Goal: Transaction & Acquisition: Purchase product/service

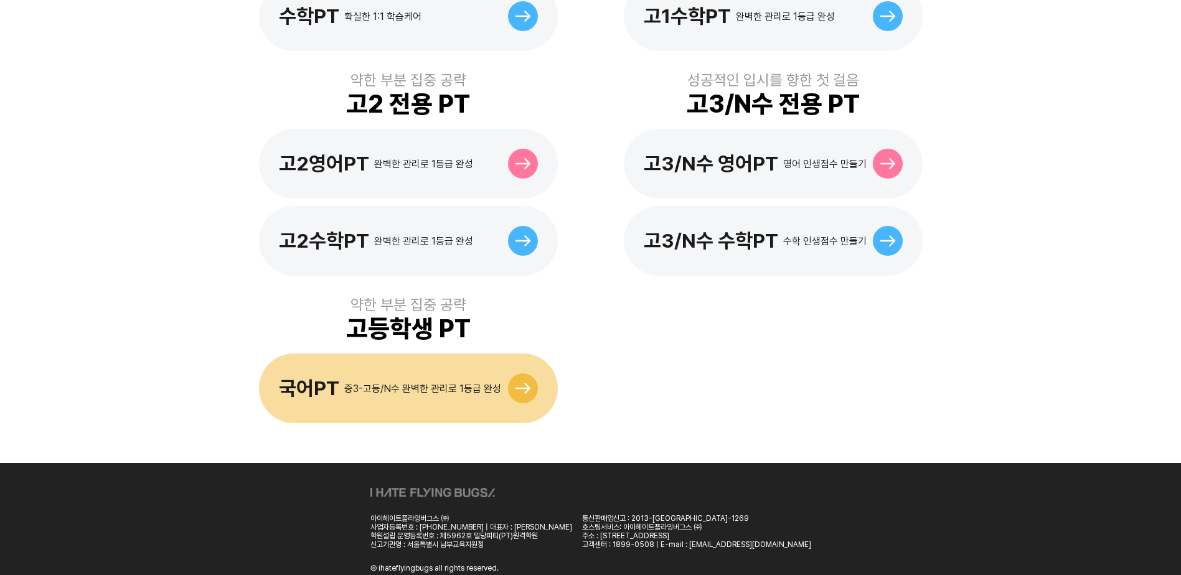
scroll to position [580, 0]
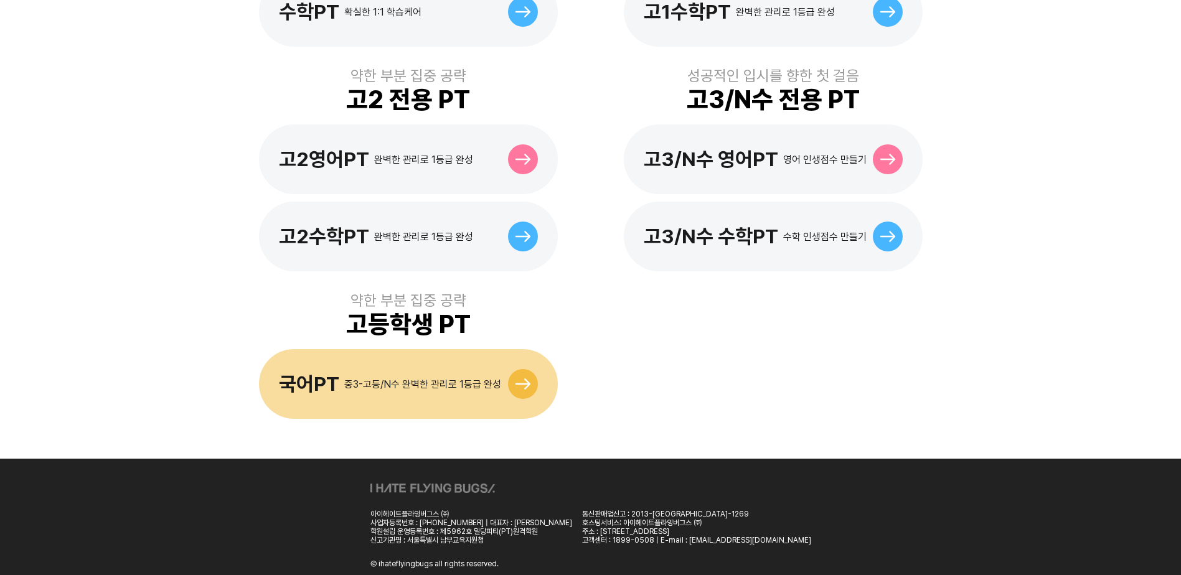
click at [516, 379] on icon at bounding box center [523, 384] width 16 height 11
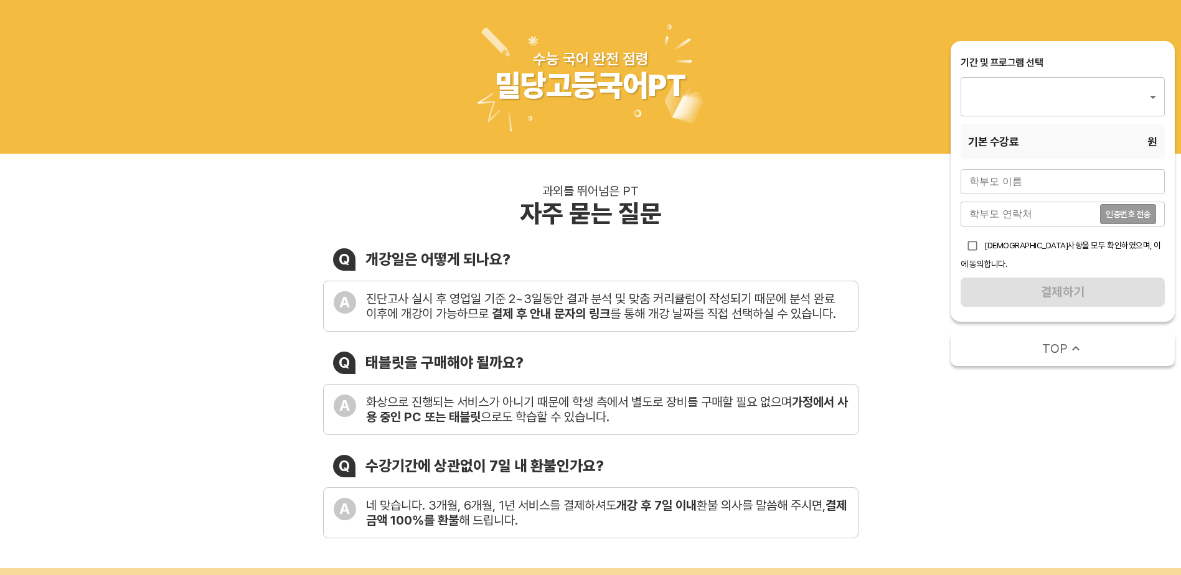
type input "2133"
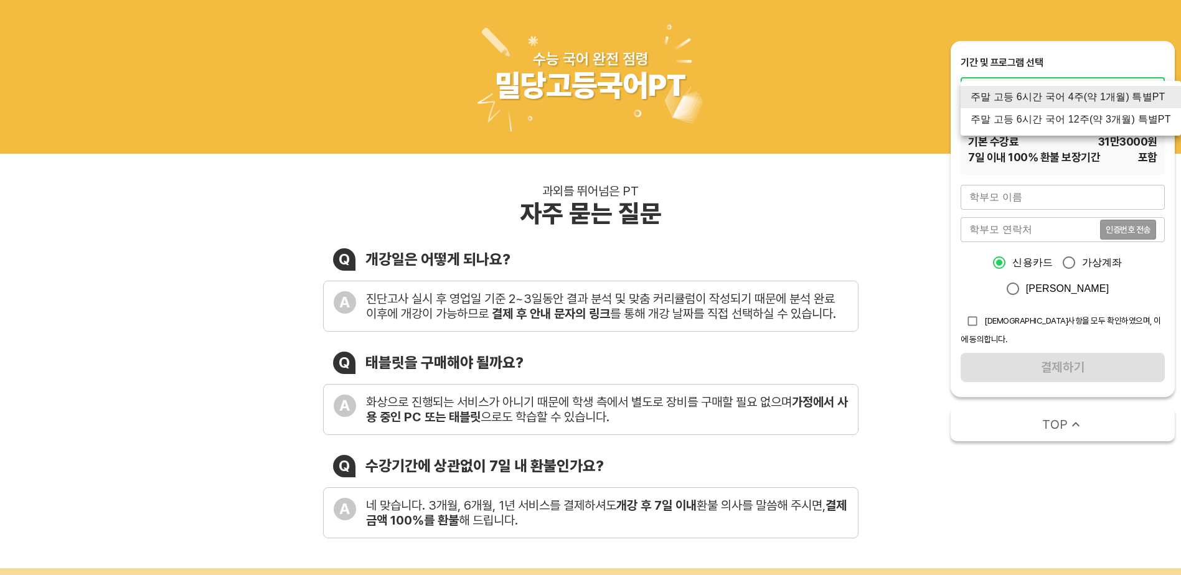
click at [912, 90] on div at bounding box center [590, 287] width 1181 height 575
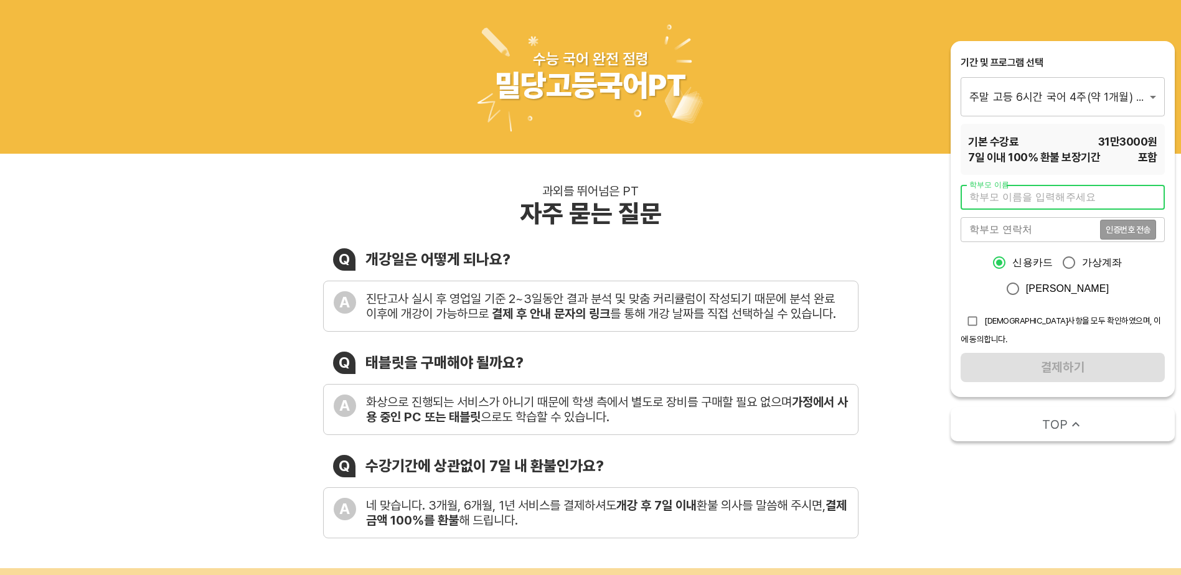
click at [1021, 197] on input "text" at bounding box center [1063, 197] width 204 height 25
type input "d"
type input "이혁세"
click at [1006, 229] on input "tel" at bounding box center [1030, 229] width 139 height 25
type input "01030130271"
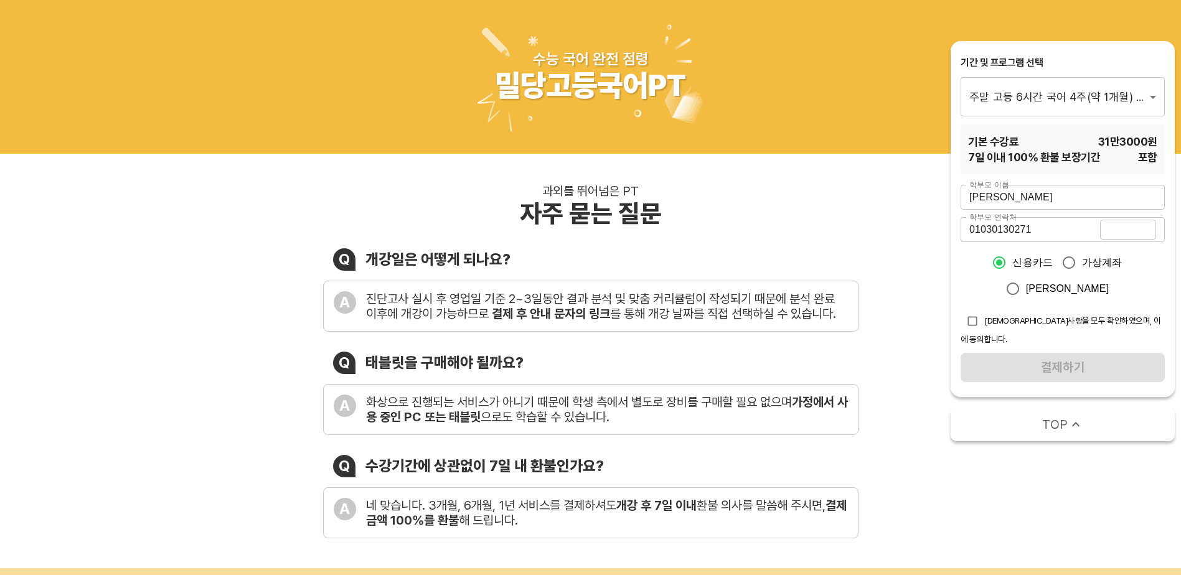
click at [1121, 227] on span "인증번호 전송" at bounding box center [1128, 229] width 45 height 9
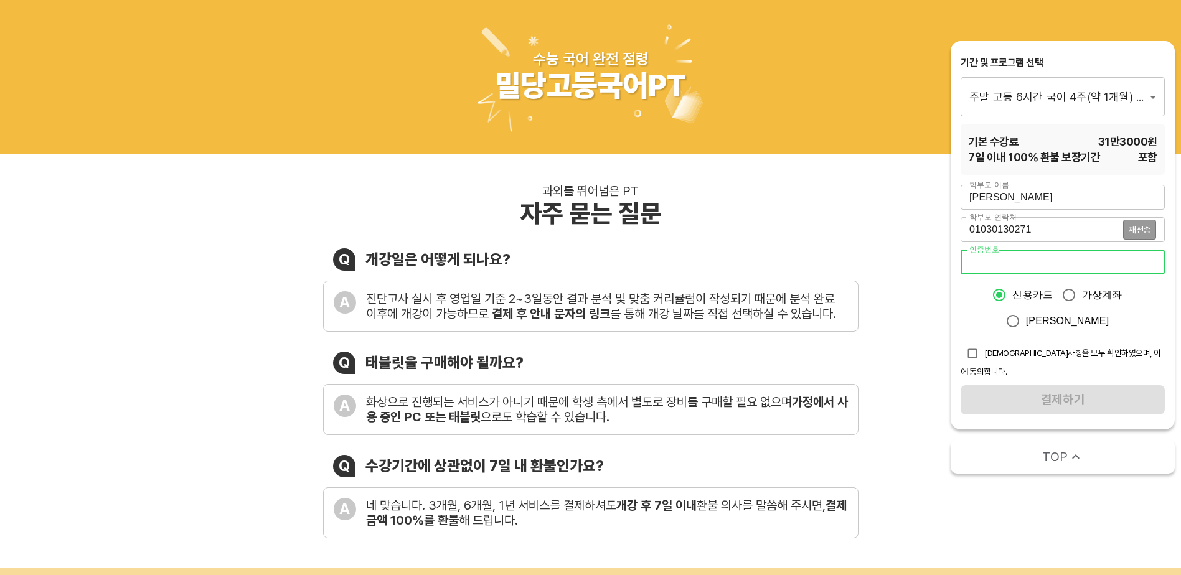
click at [1035, 258] on input "number" at bounding box center [1063, 262] width 204 height 25
type input "7575"
click at [974, 352] on input "checkbox" at bounding box center [973, 354] width 24 height 24
checkbox input "true"
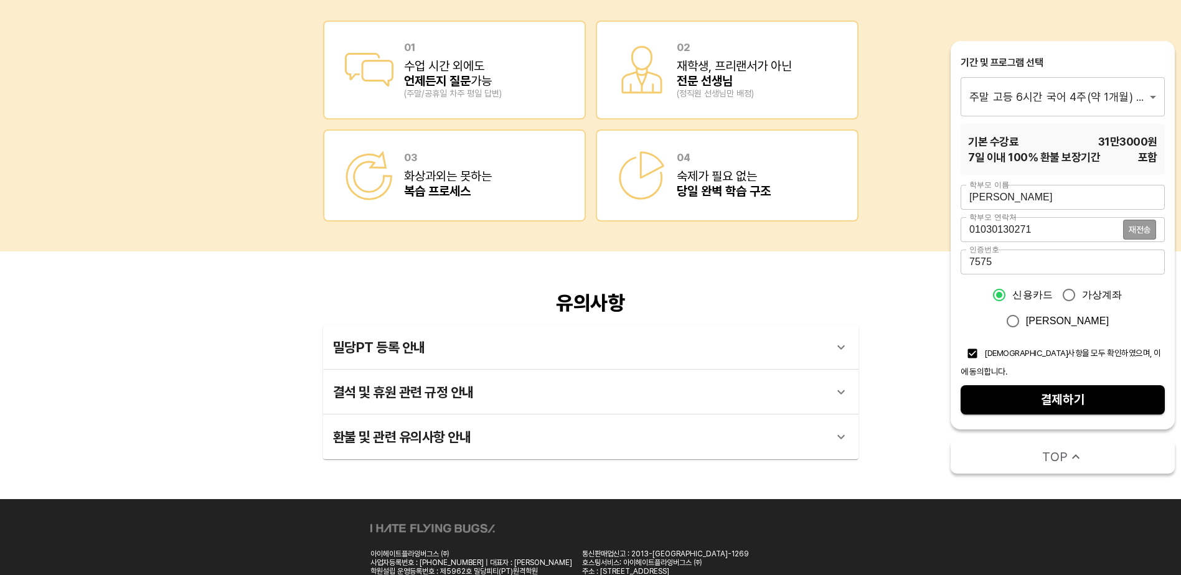
scroll to position [1933, 0]
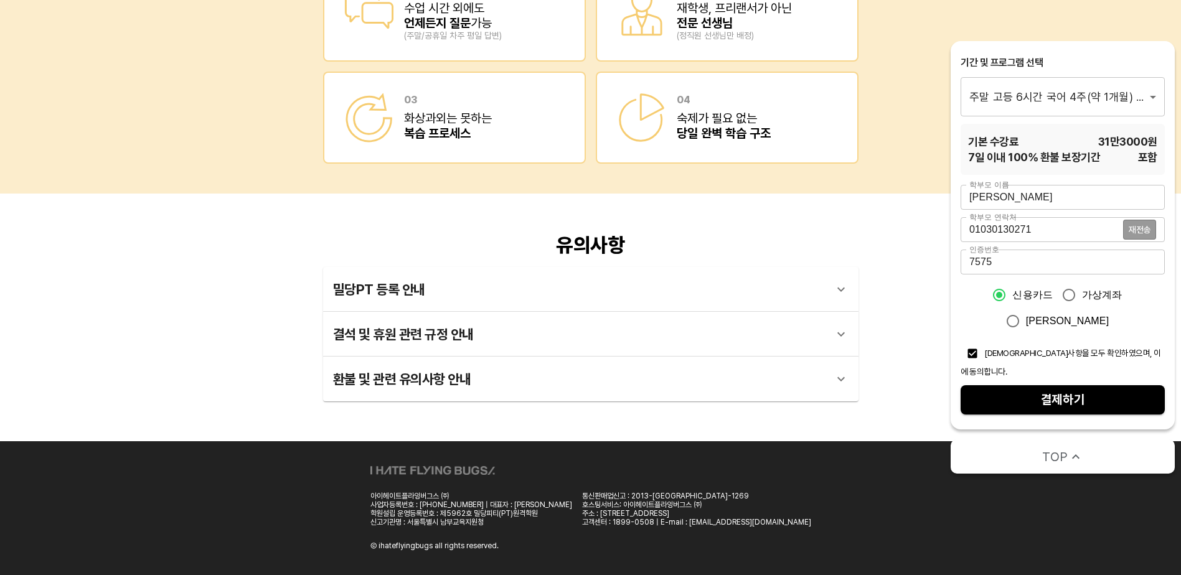
click at [999, 389] on span "결제하기" at bounding box center [1063, 400] width 184 height 22
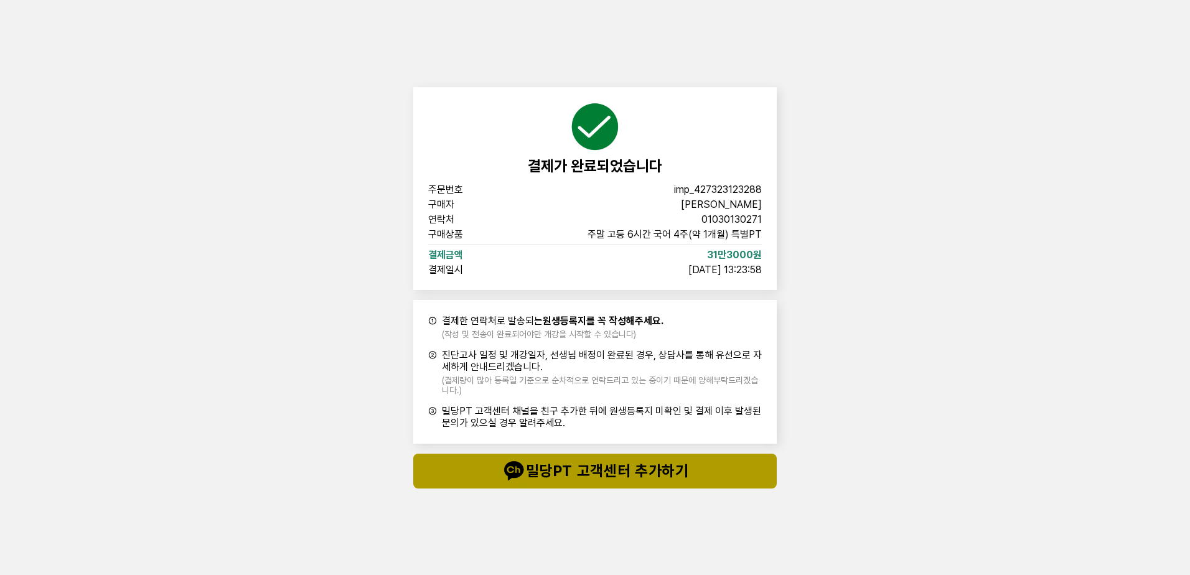
click at [562, 469] on span "밀당PT 고객센터 추가하기" at bounding box center [595, 471] width 314 height 25
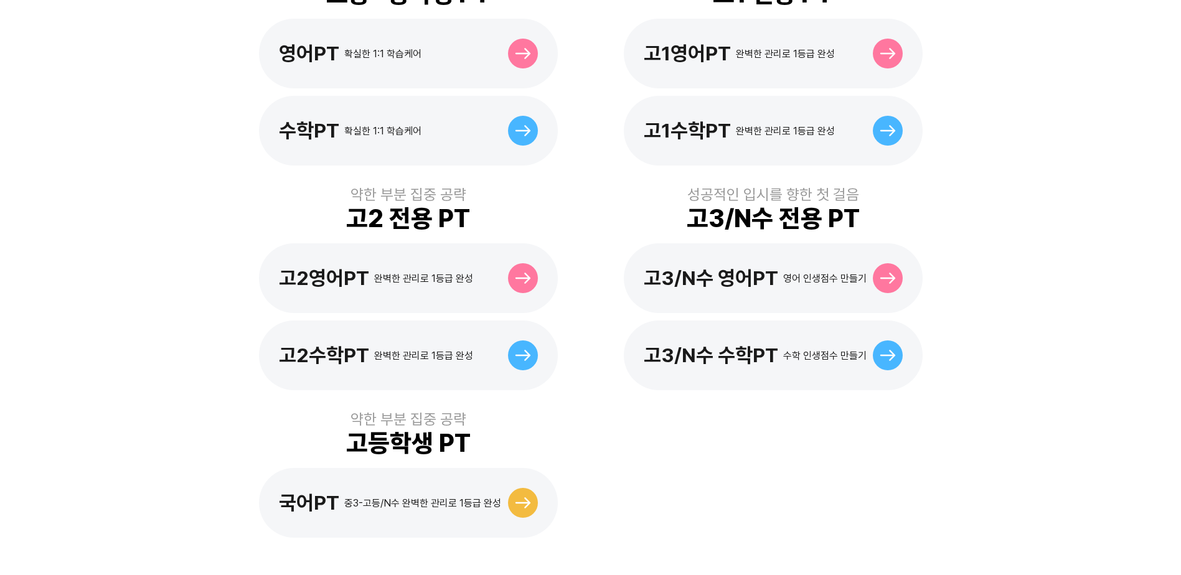
scroll to position [268, 0]
